Goal: Task Accomplishment & Management: Complete application form

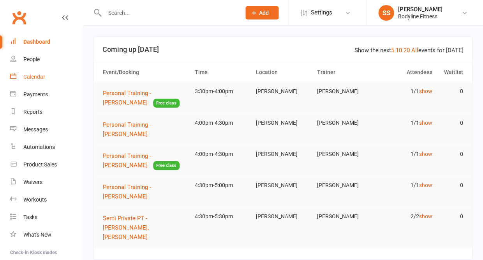
click at [36, 78] on div "Calendar" at bounding box center [34, 77] width 22 height 6
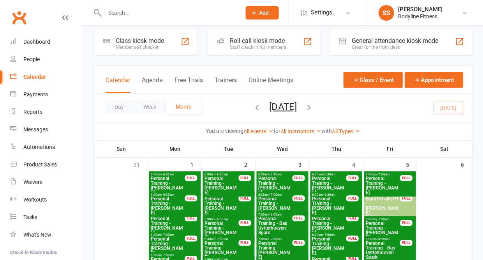
scroll to position [12, 0]
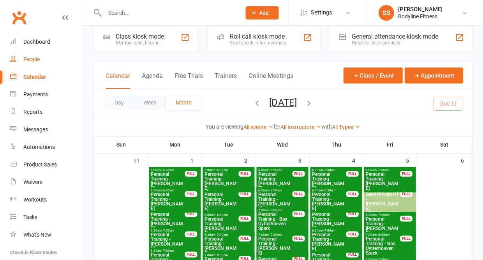
click at [33, 59] on div "People" at bounding box center [31, 59] width 16 height 6
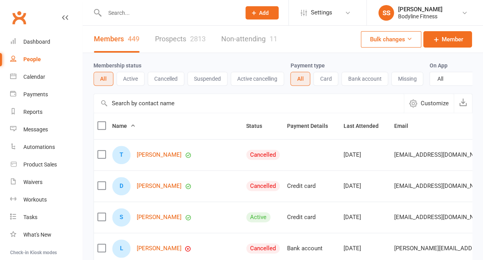
click at [178, 41] on link "Prospects 2813" at bounding box center [180, 39] width 51 height 27
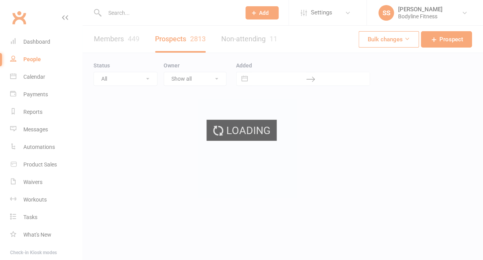
select select "50"
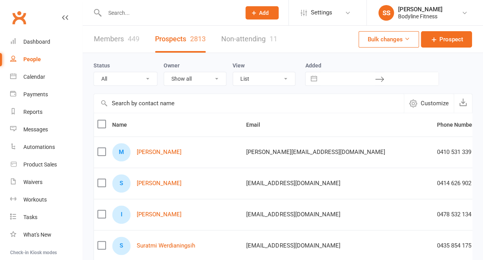
select select "New Lead"
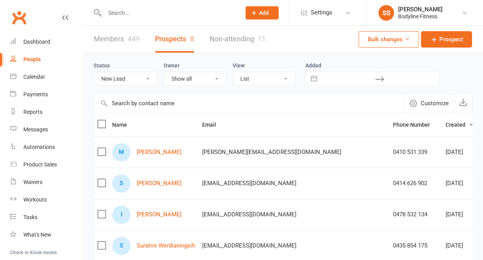
click at [133, 9] on input "text" at bounding box center [168, 12] width 133 height 11
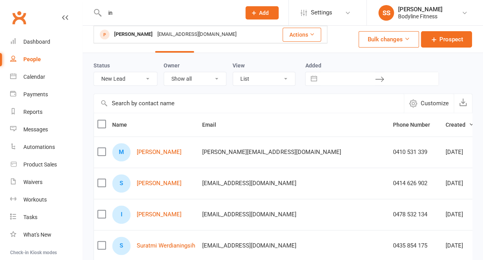
type input "i"
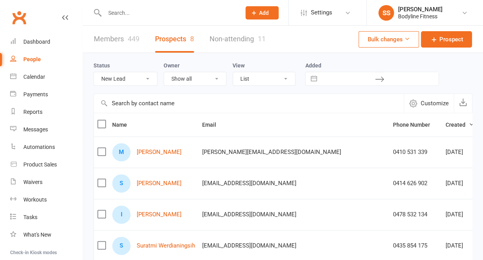
click at [123, 13] on input "text" at bounding box center [168, 12] width 133 height 11
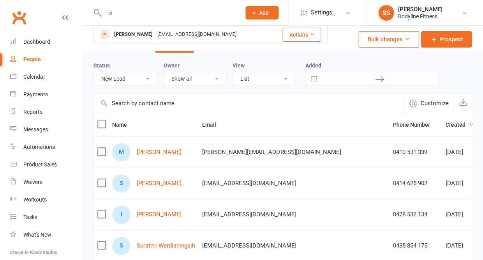
type input "i"
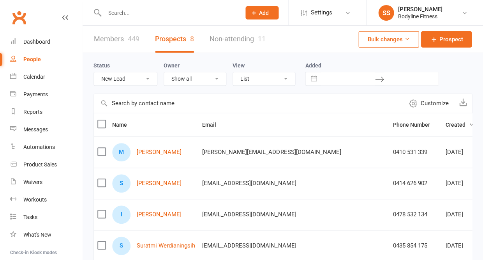
select select
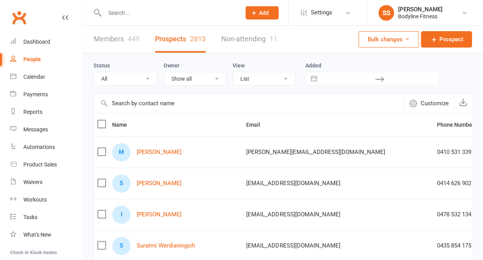
click at [125, 12] on input "text" at bounding box center [168, 12] width 133 height 11
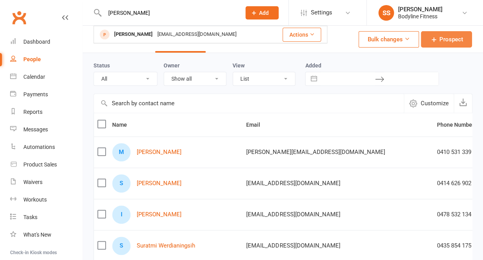
type input "ingrid"
click at [443, 44] on span "Prospect" at bounding box center [451, 39] width 24 height 9
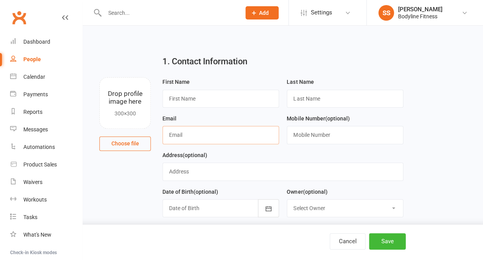
paste input "Ingrid Riffel-Ablett"
type input "Ingrid Riffel-Ablett"
drag, startPoint x: 217, startPoint y: 136, endPoint x: 148, endPoint y: 139, distance: 69.0
paste input "Ingrid Riffel-Ablett"
drag, startPoint x: 183, startPoint y: 99, endPoint x: 232, endPoint y: 99, distance: 48.7
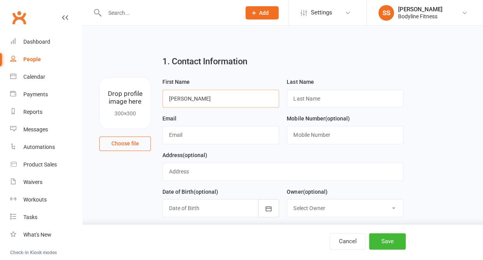
click at [232, 100] on input "Ingrid Riffel-Ablett" at bounding box center [220, 99] width 116 height 18
type input "Ingrid"
paste input "Riffel-Ablett"
type input "Riffel-Ablett"
click at [211, 132] on input "text" at bounding box center [220, 135] width 116 height 18
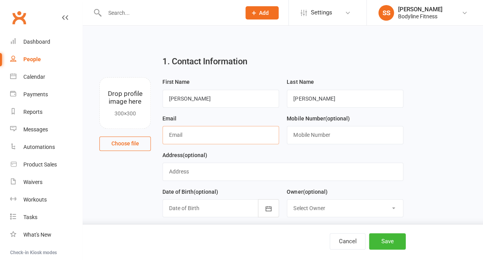
paste input "ingrid.riffelablett@yahoo.com.au"
type input "ingrid.riffelablett@yahoo.com.au"
click at [314, 131] on input "text" at bounding box center [345, 135] width 116 height 18
paste input "+61413557777"
click at [301, 138] on input "+61413557777" at bounding box center [345, 135] width 116 height 18
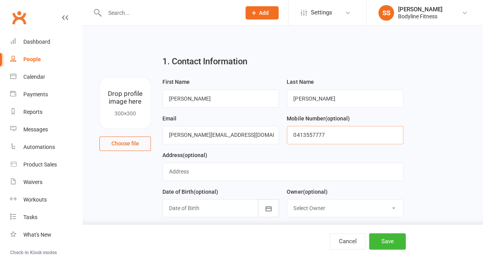
click at [305, 136] on input "0413557777" at bounding box center [345, 135] width 116 height 18
click at [316, 138] on input "0413 557777" at bounding box center [345, 135] width 116 height 18
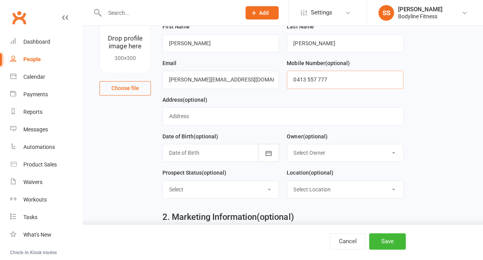
scroll to position [60, 0]
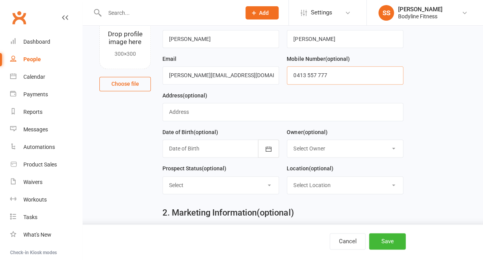
type input "0413 557 777"
select select "New Lead"
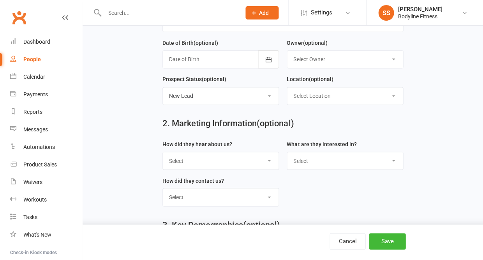
scroll to position [160, 0]
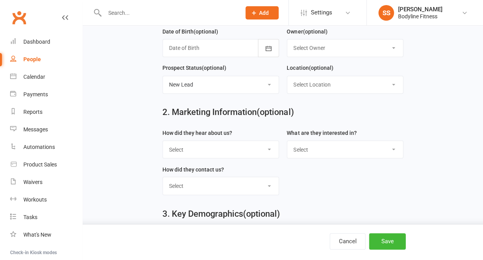
select select "Facebook"
select select "Personal Training"
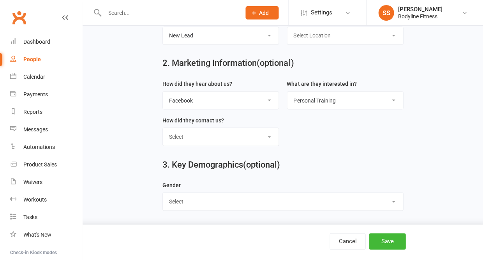
scroll to position [213, 0]
select select "Female"
click at [398, 243] on button "Save" at bounding box center [387, 241] width 37 height 16
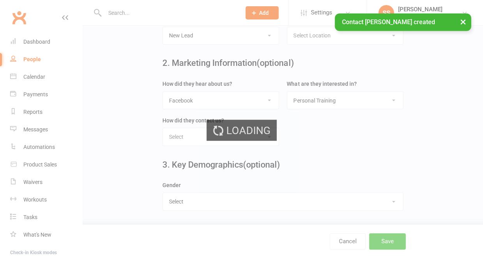
scroll to position [0, 0]
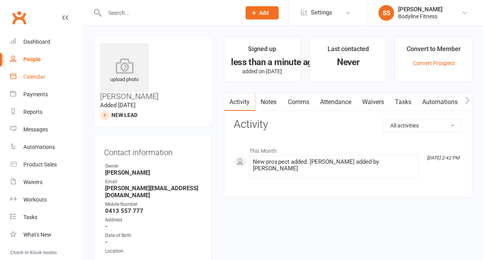
click at [29, 78] on div "Calendar" at bounding box center [34, 77] width 22 height 6
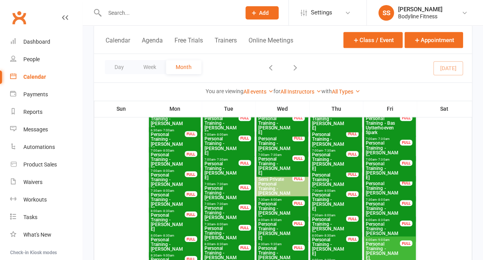
scroll to position [71, 0]
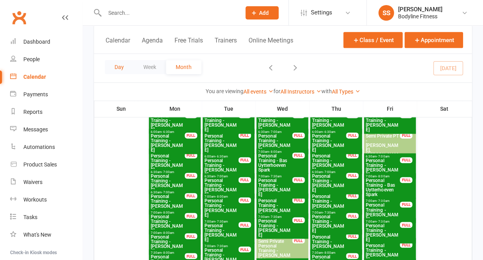
click at [125, 60] on button "Day" at bounding box center [119, 67] width 29 height 14
click at [122, 60] on button "Day" at bounding box center [119, 67] width 29 height 14
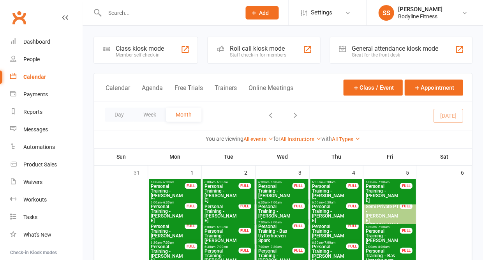
scroll to position [0, 0]
click at [119, 113] on button "Day" at bounding box center [119, 115] width 29 height 14
click at [118, 121] on button "Day" at bounding box center [119, 115] width 29 height 14
click at [119, 111] on button "Day" at bounding box center [119, 115] width 29 height 14
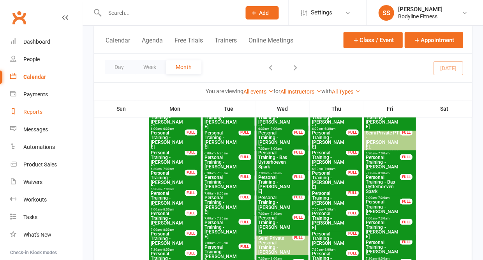
scroll to position [74, 0]
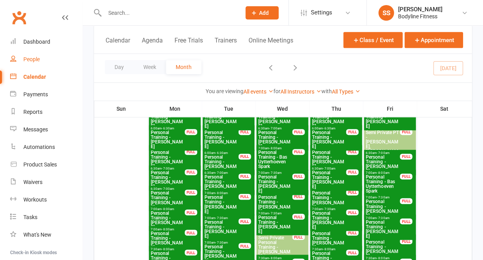
click at [32, 59] on div "People" at bounding box center [31, 59] width 16 height 6
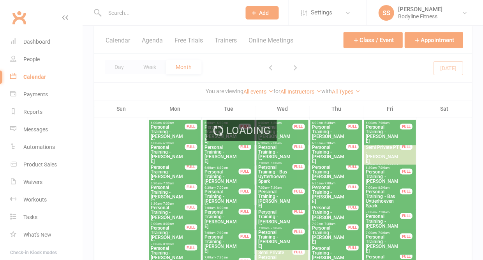
scroll to position [55, 0]
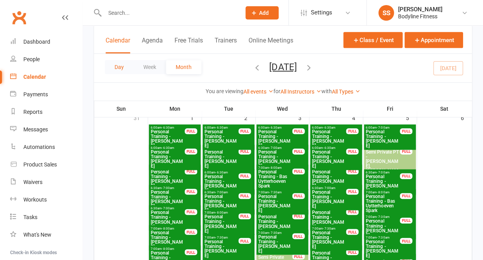
click at [115, 60] on button "Day" at bounding box center [119, 67] width 29 height 14
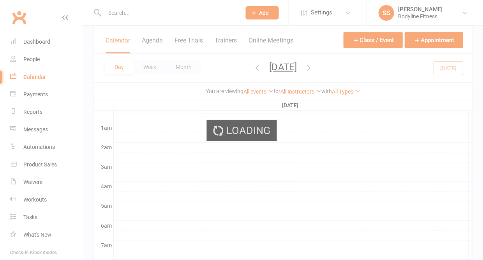
click at [119, 64] on button "Day" at bounding box center [119, 67] width 29 height 14
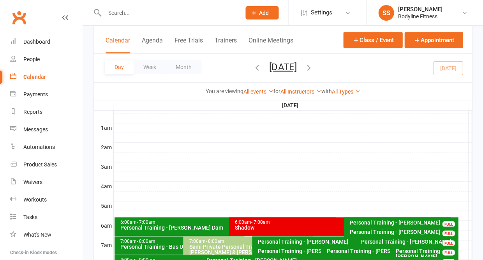
click at [115, 60] on button "Day" at bounding box center [119, 67] width 29 height 14
click at [118, 62] on button "Day" at bounding box center [119, 67] width 29 height 14
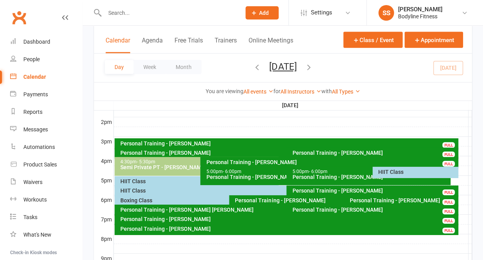
scroll to position [328, 0]
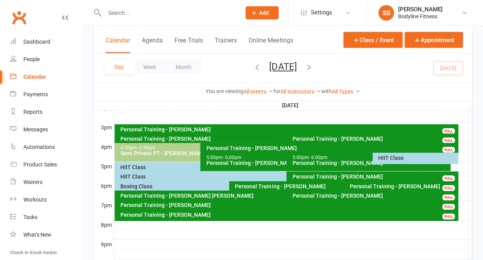
click at [386, 155] on div "HIIT Class" at bounding box center [417, 157] width 79 height 5
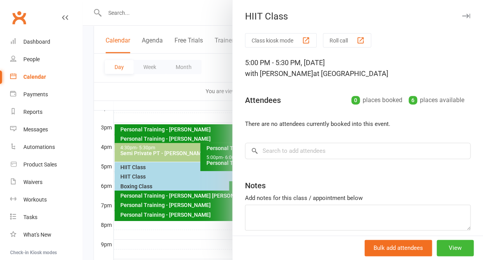
click at [467, 14] on icon "button" at bounding box center [466, 16] width 8 height 5
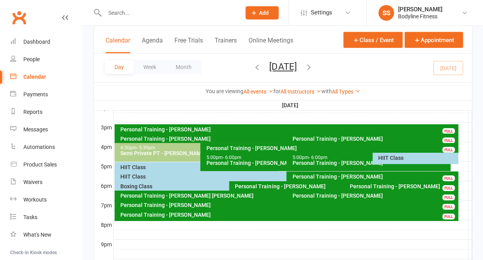
click at [157, 164] on div "HIIT Class" at bounding box center [198, 166] width 157 height 5
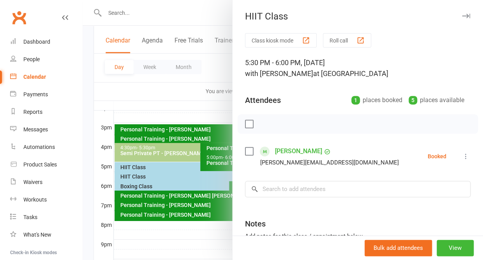
click at [464, 16] on icon "button" at bounding box center [466, 16] width 8 height 5
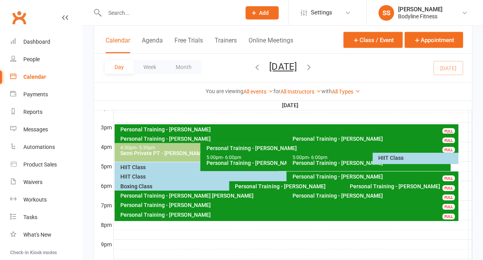
click at [136, 176] on div "HIIT Class" at bounding box center [284, 176] width 329 height 5
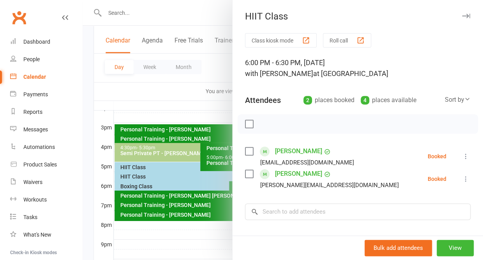
click at [464, 17] on icon "button" at bounding box center [466, 16] width 8 height 5
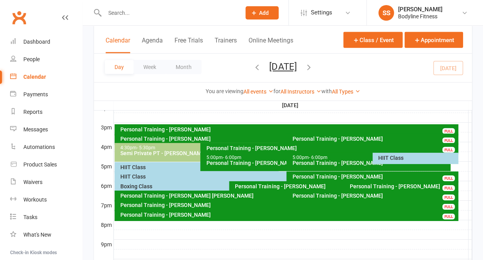
click at [148, 185] on div "Boxing Class" at bounding box center [227, 185] width 214 height 5
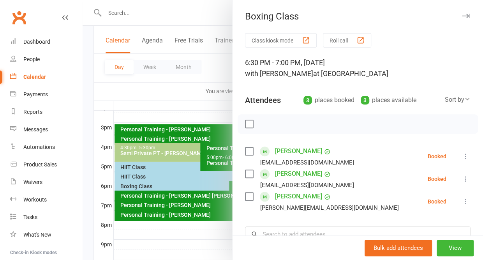
click at [466, 16] on icon "button" at bounding box center [466, 16] width 8 height 5
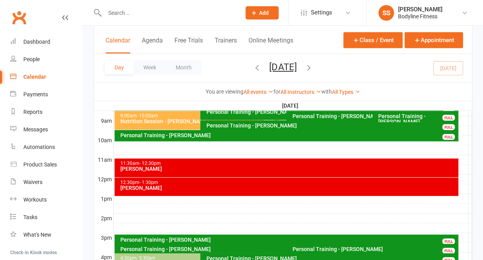
scroll to position [217, 0]
